Goal: Task Accomplishment & Management: Use online tool/utility

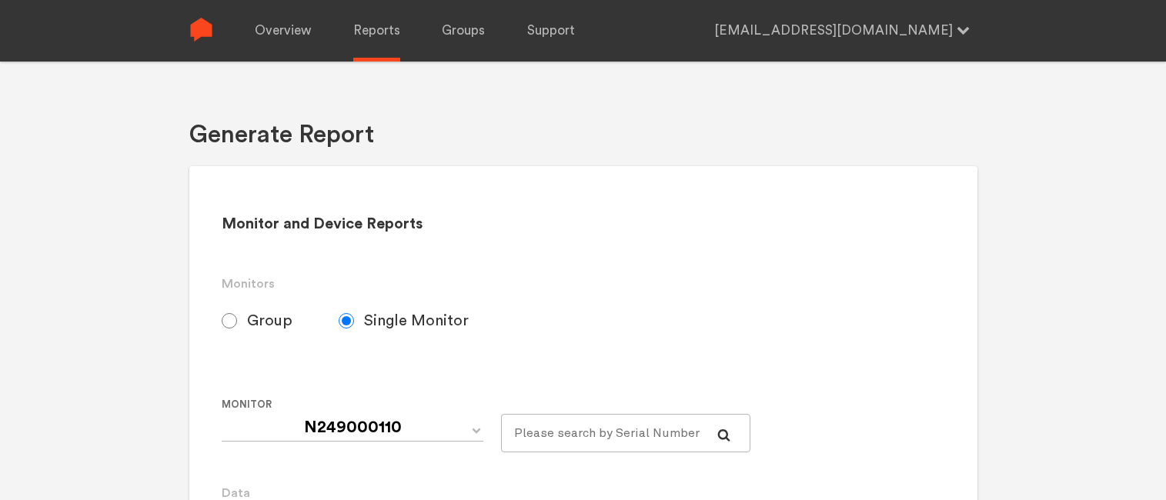
select select "Minute"
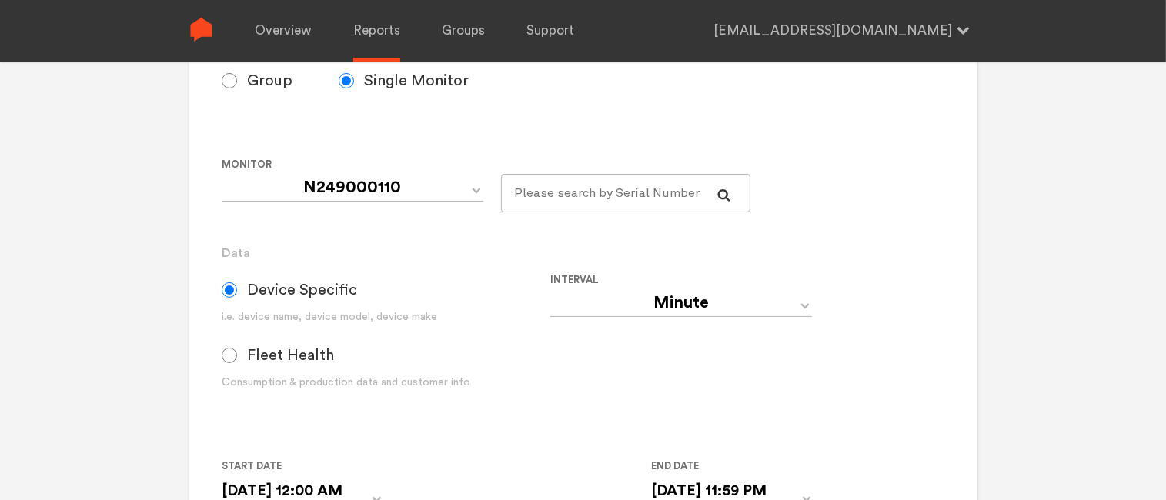
scroll to position [223, 0]
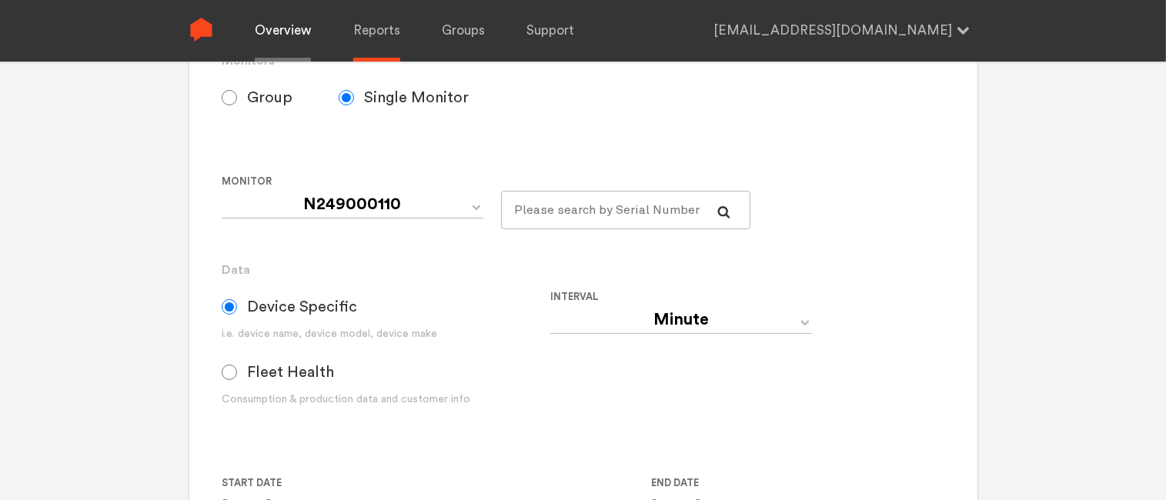
click at [307, 25] on link "Overview" at bounding box center [283, 31] width 56 height 62
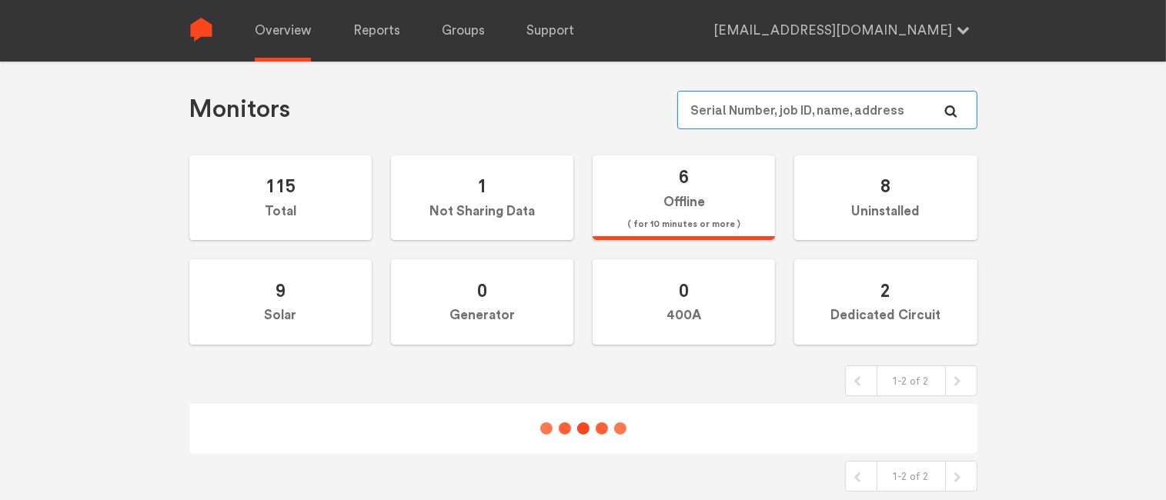
click at [838, 114] on input "text" at bounding box center [826, 110] width 299 height 38
paste input "141020483"
type input "141020483"
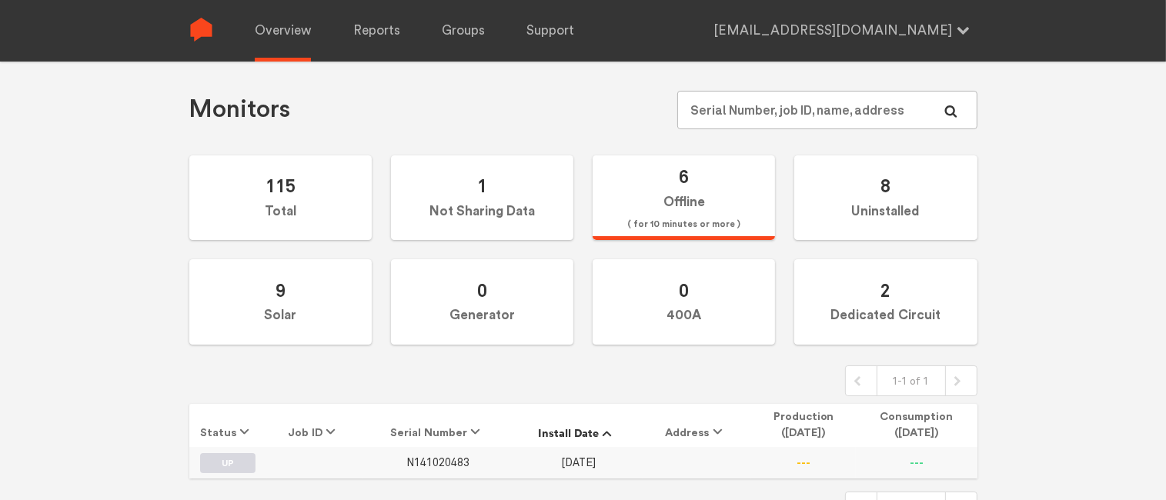
click at [443, 463] on span "N141020483" at bounding box center [437, 463] width 63 height 13
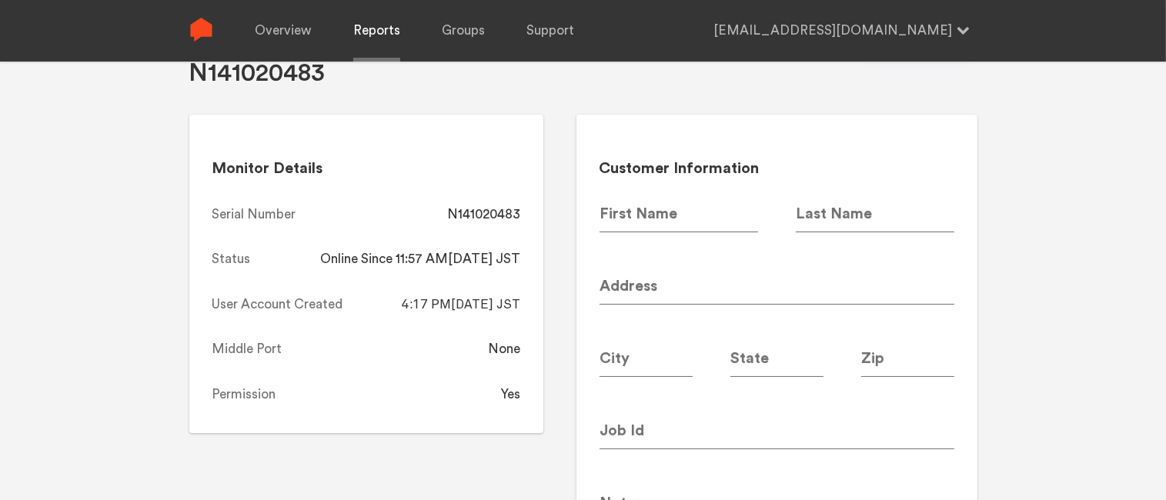
click at [376, 30] on link "Reports" at bounding box center [376, 31] width 47 height 62
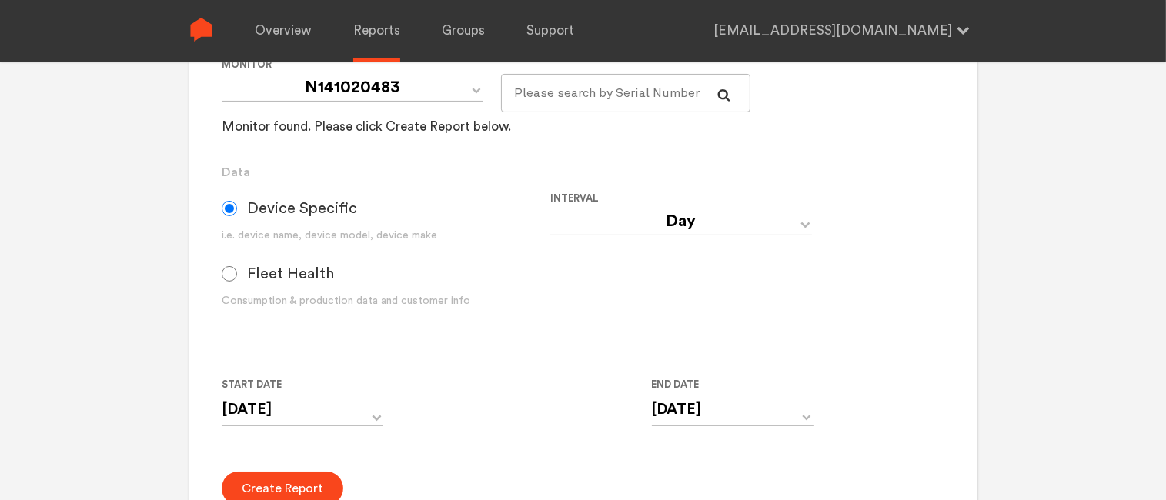
scroll to position [523, 0]
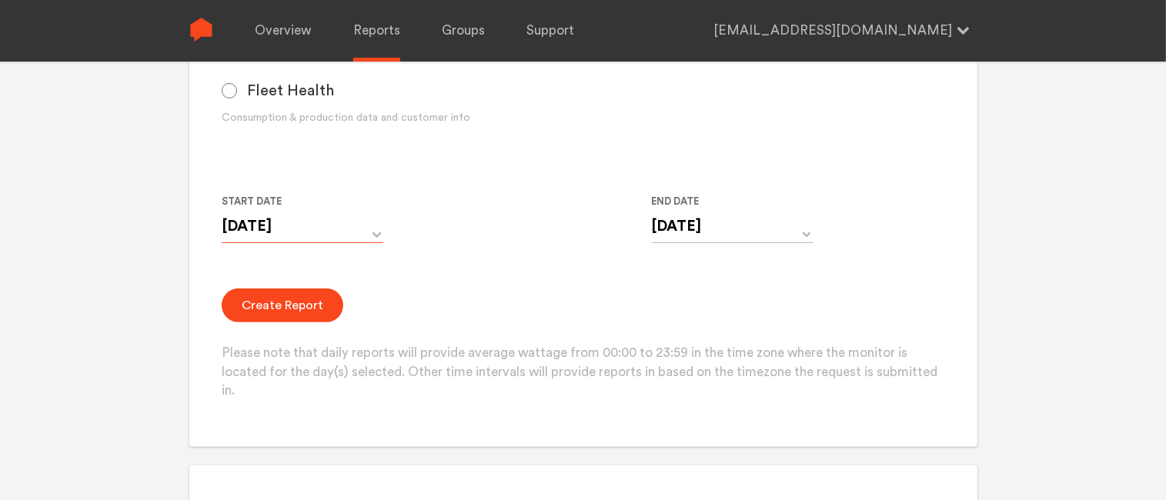
click at [316, 224] on input "[DATE]" at bounding box center [303, 227] width 162 height 32
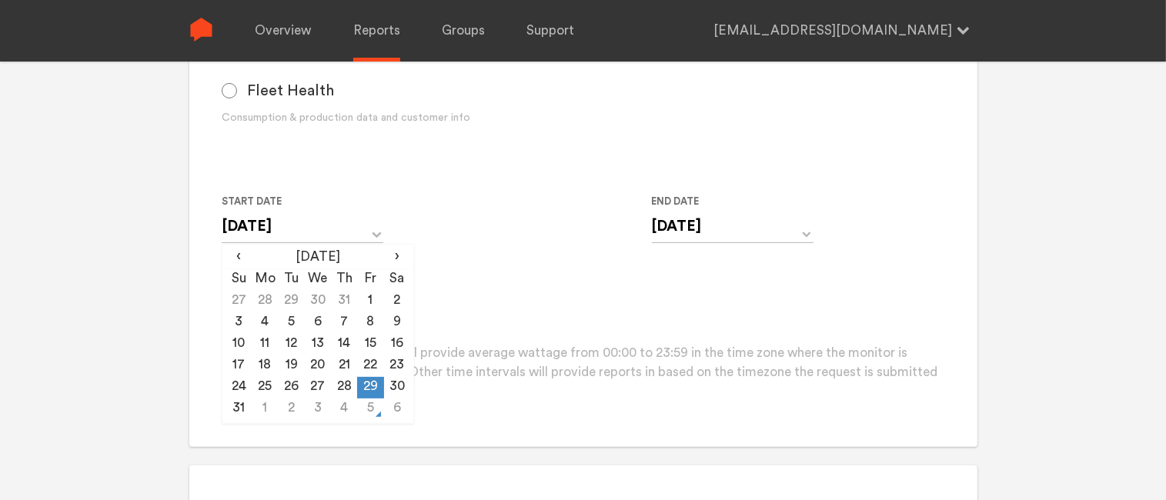
click at [516, 219] on div "Start Date [DATE] ‹ [DATE] › Su Mo Tu We Th Fr Sa 27 28 29 30 31 1 2 3 4 5 6 7 …" at bounding box center [550, 227] width 657 height 70
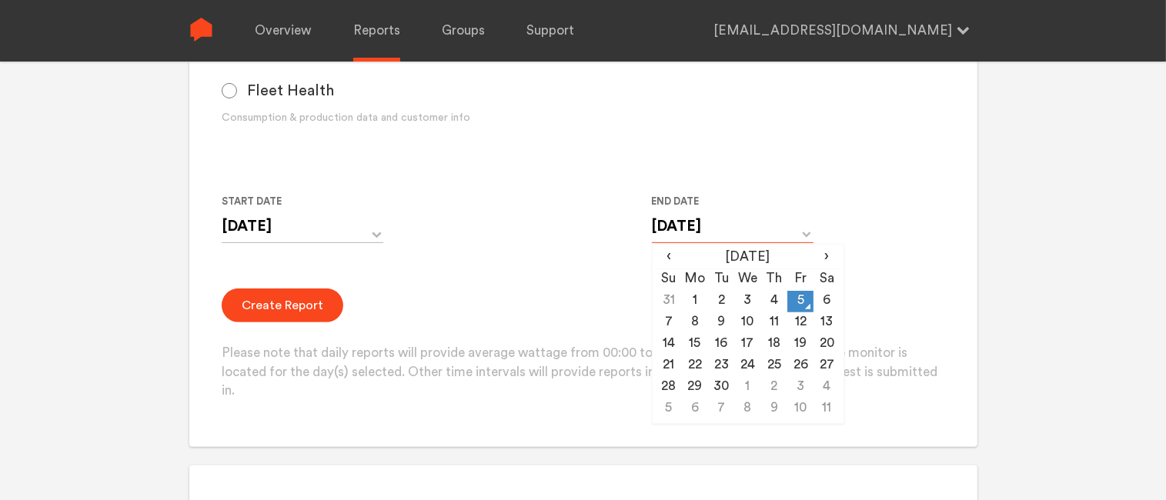
click at [708, 226] on input "[DATE]" at bounding box center [733, 227] width 162 height 32
click at [589, 281] on form "Group Single Monitor Monitor Group Chugoku Electrical Instruments Default Group…" at bounding box center [583, 89] width 723 height 623
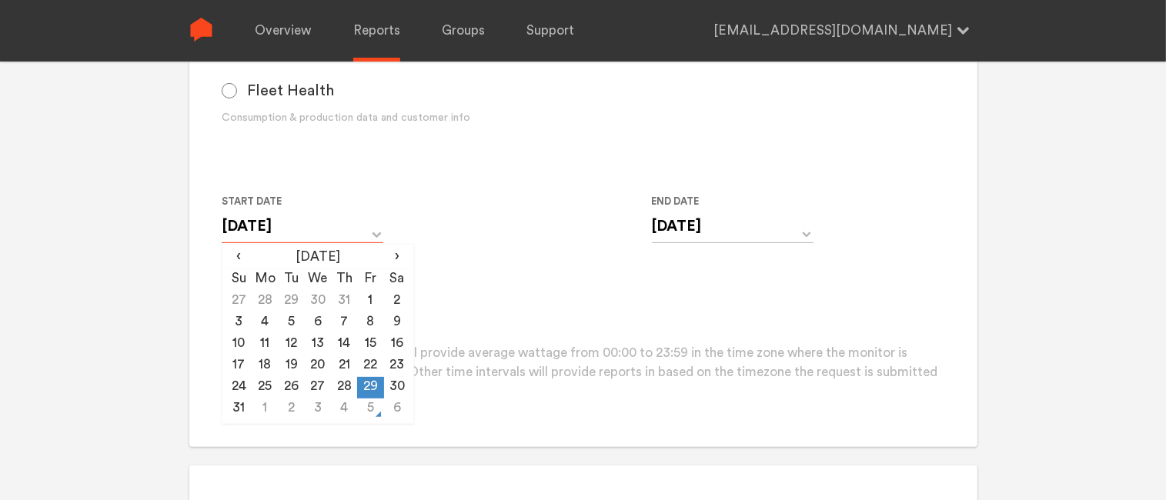
click at [370, 229] on input "[DATE]" at bounding box center [303, 227] width 162 height 32
click at [531, 216] on div "Start Date [DATE] ‹ [DATE] › Su Mo Tu We Th Fr Sa 27 28 29 30 31 1 2 3 4 5 6 7 …" at bounding box center [550, 227] width 657 height 70
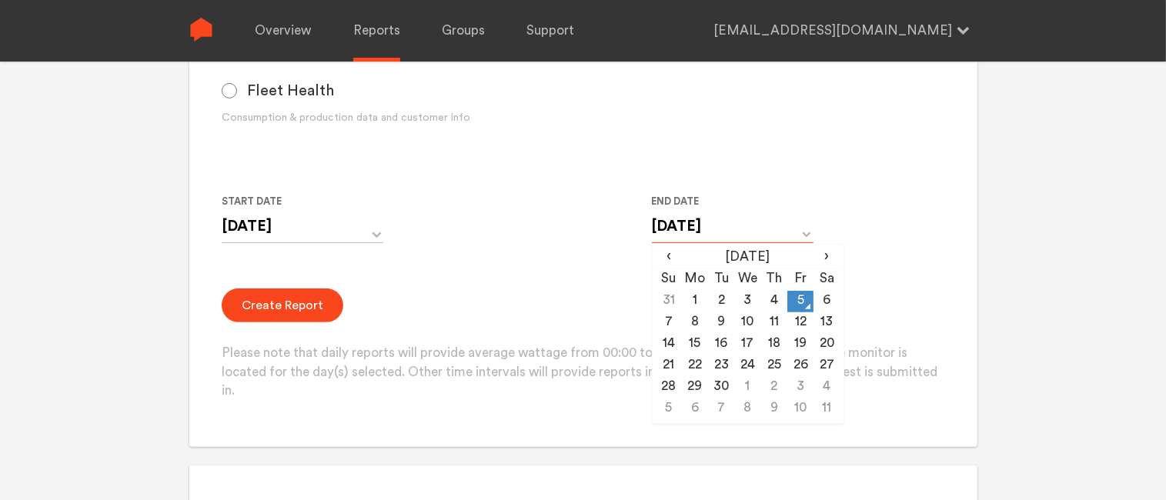
click at [715, 227] on input "[DATE]" at bounding box center [733, 227] width 162 height 32
click at [669, 253] on span "‹" at bounding box center [669, 257] width 26 height 18
click at [801, 383] on td "29" at bounding box center [801, 388] width 26 height 22
type input "[DATE]"
click at [457, 296] on div "Create Report Please note that daily reports will provide average wattage from …" at bounding box center [583, 345] width 723 height 112
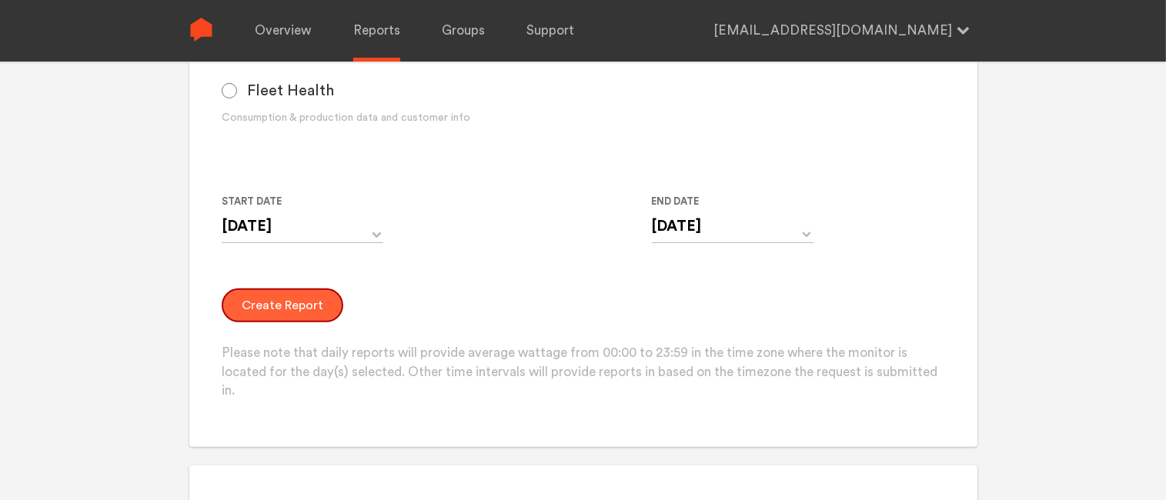
click at [315, 296] on button "Create Report" at bounding box center [283, 306] width 122 height 34
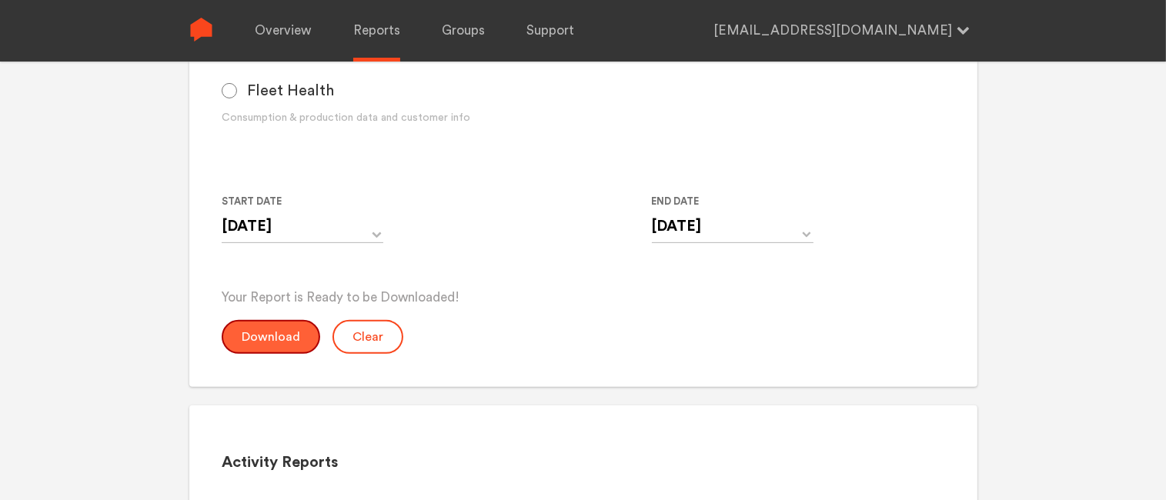
click at [262, 334] on button "Download" at bounding box center [271, 337] width 99 height 34
